Goal: Obtain resource: Download file/media

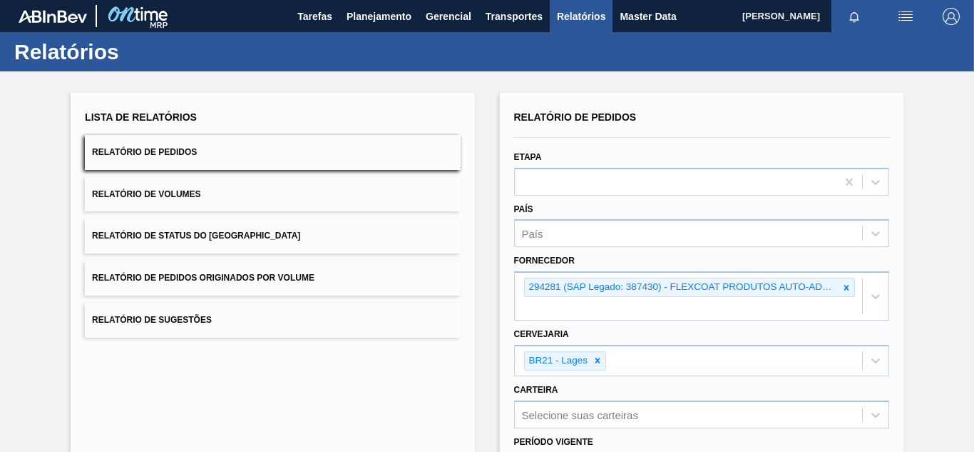
scroll to position [213, 0]
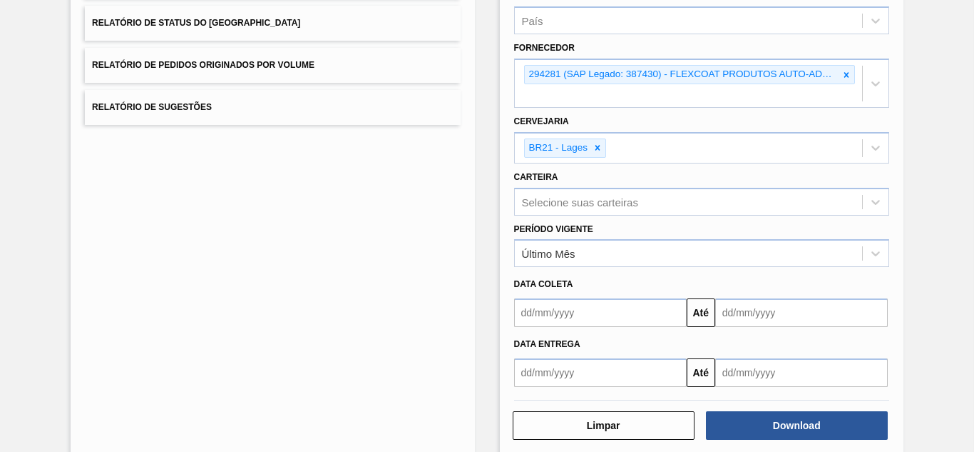
click at [846, 72] on icon at bounding box center [847, 75] width 10 height 10
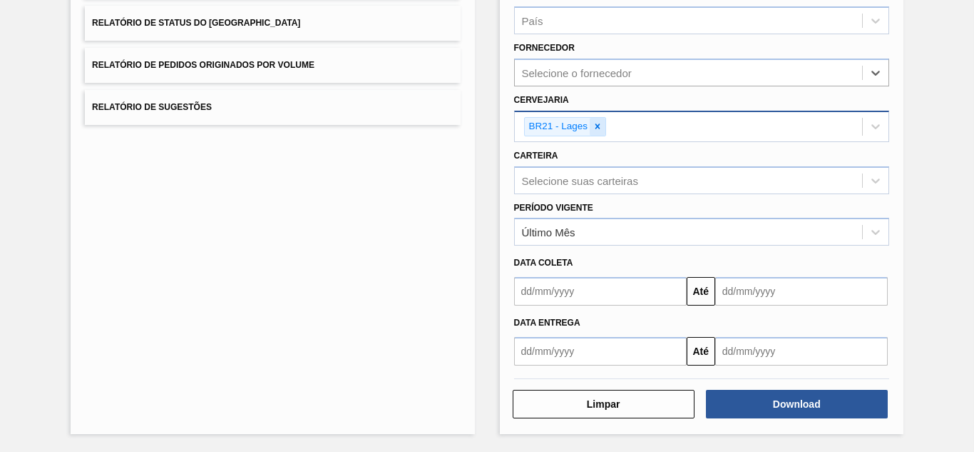
click at [599, 124] on icon at bounding box center [598, 126] width 10 height 10
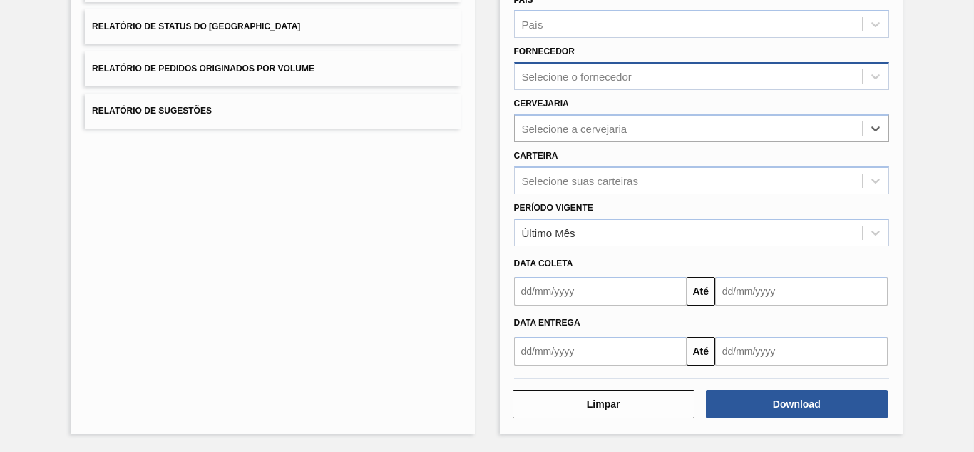
click at [574, 76] on div "Selecione o fornecedor" at bounding box center [577, 77] width 110 height 12
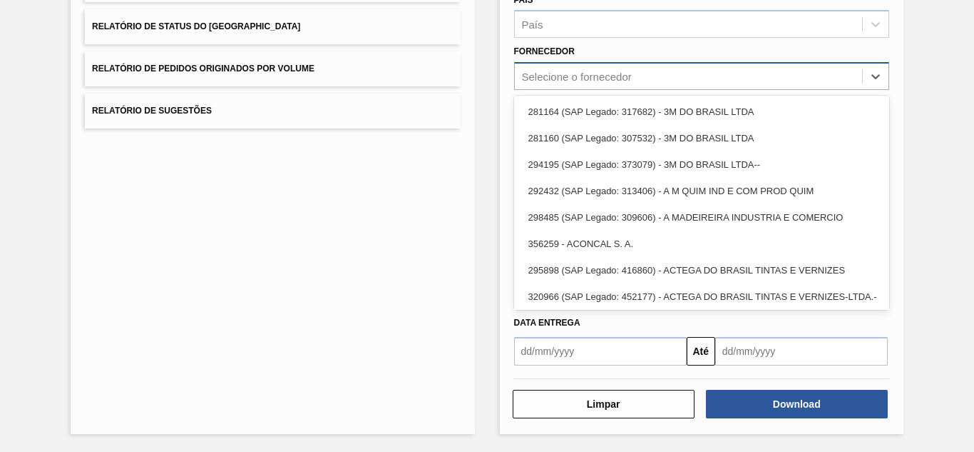
paste input "289877"
type input "289877"
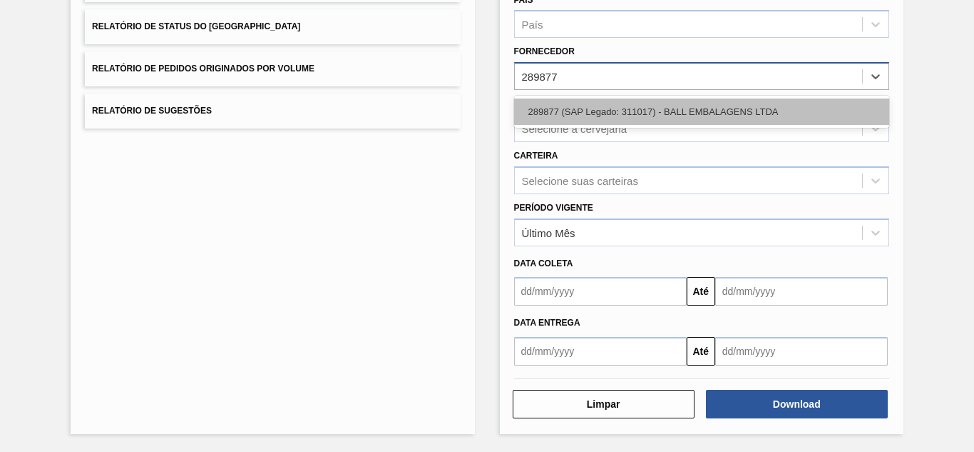
click at [573, 101] on div "289877 (SAP Legado: 311017) - BALL EMBALAGENS LTDA" at bounding box center [701, 111] width 375 height 26
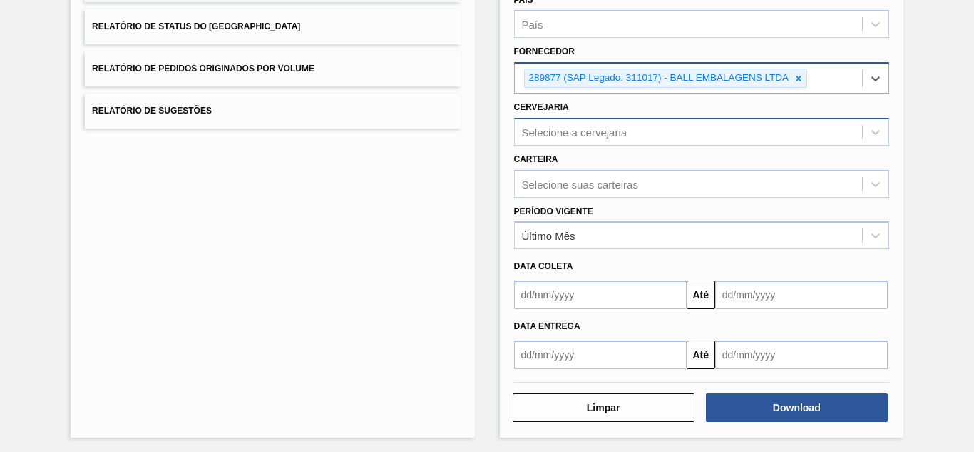
click at [554, 132] on div "Selecione a cervejaria" at bounding box center [575, 132] width 106 height 12
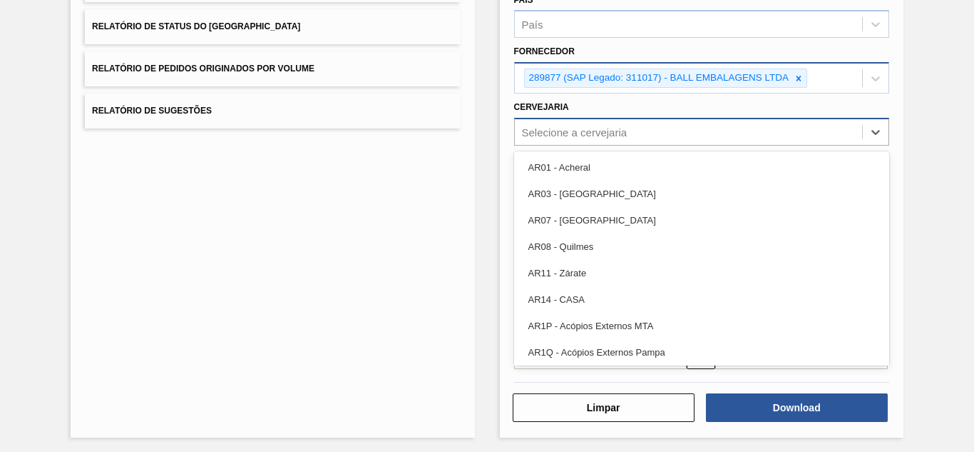
paste input "br15"
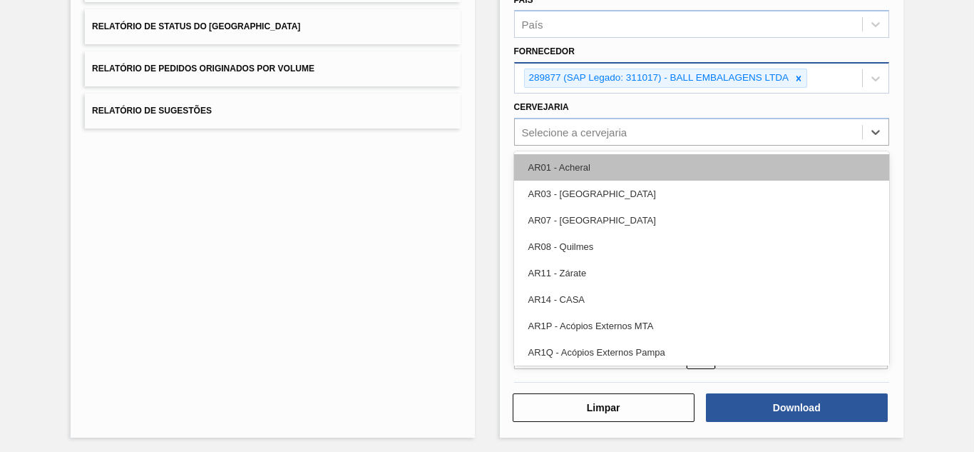
type input "br15"
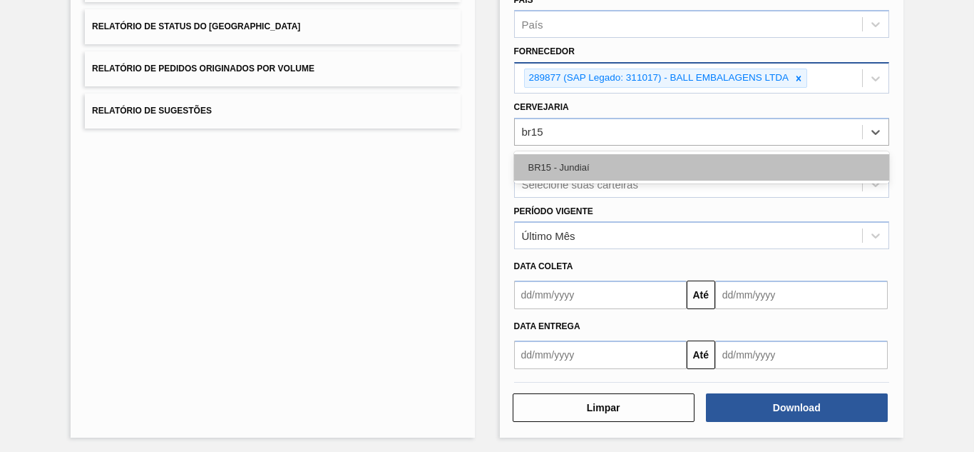
click at [556, 164] on div "BR15 - Jundiaí" at bounding box center [701, 167] width 375 height 26
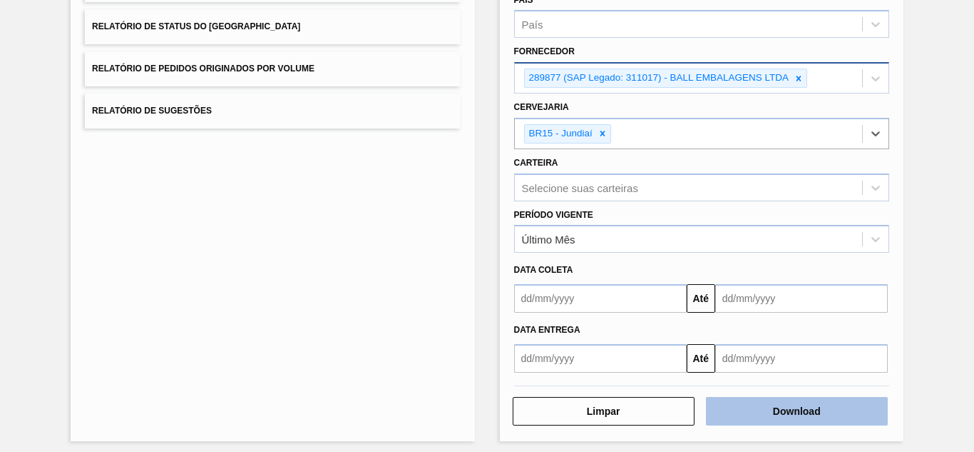
click at [734, 406] on button "Download" at bounding box center [797, 411] width 182 height 29
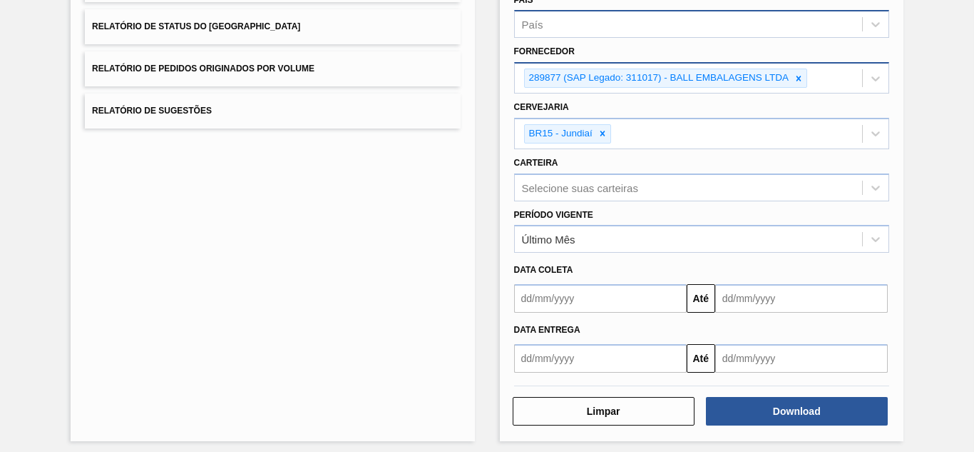
click at [795, 20] on div "País" at bounding box center [688, 24] width 347 height 21
